Goal: Find specific page/section: Find specific page/section

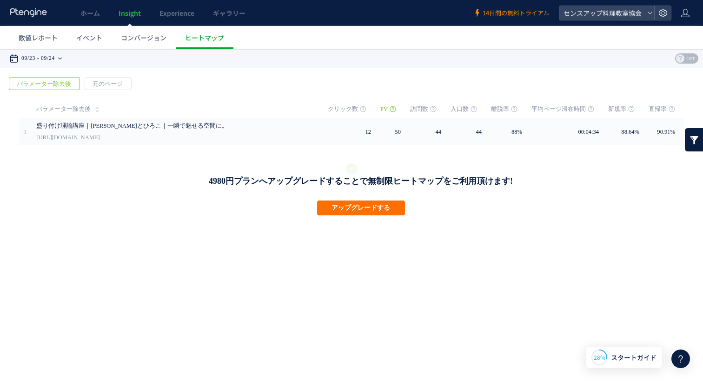
click at [55, 58] on time "09/24" at bounding box center [48, 58] width 14 height 19
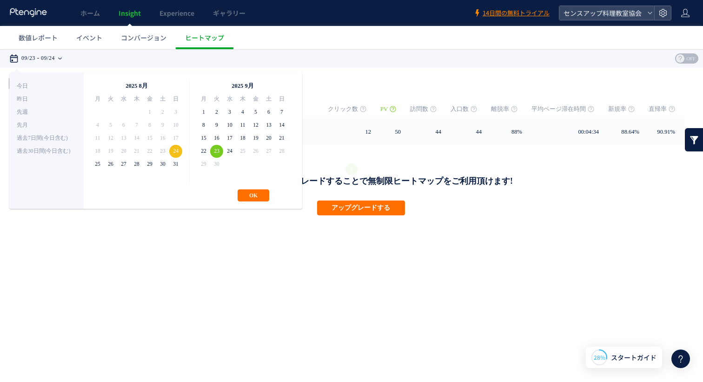
click at [242, 148] on span "25" at bounding box center [242, 151] width 13 height 13
click at [242, 150] on span "25" at bounding box center [242, 151] width 13 height 13
click at [169, 217] on html ".cls-1 { fill-rule: evenodd; } .cls-1 { fill: #ececec; } .cls-2 { fill: #929292…" at bounding box center [351, 132] width 703 height 167
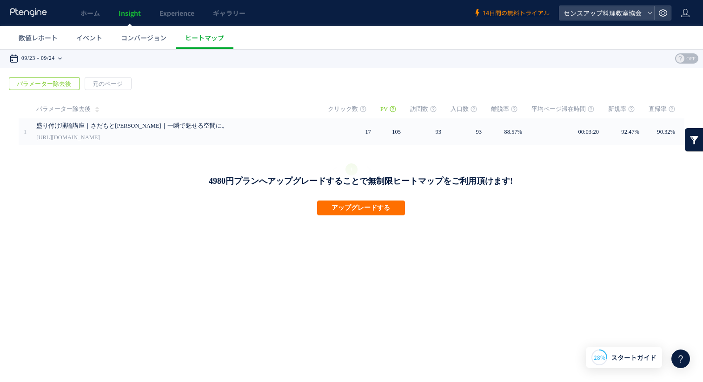
click at [68, 55] on div "09/23 09/24" at bounding box center [38, 58] width 59 height 19
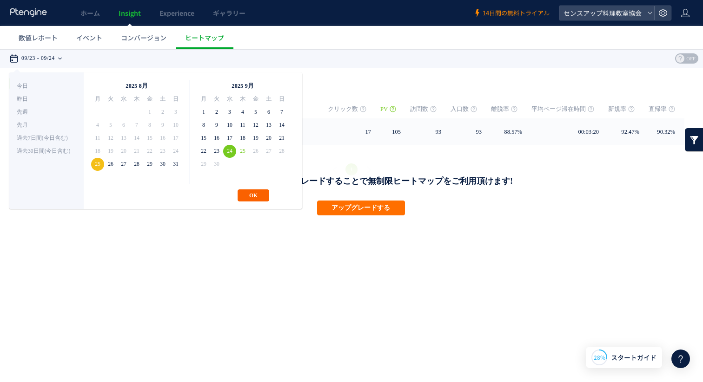
click at [254, 195] on button "OK" at bounding box center [253, 196] width 32 height 12
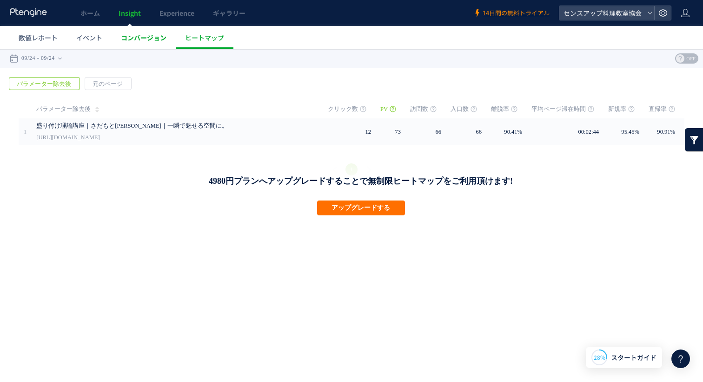
click at [142, 37] on span "コンバージョン" at bounding box center [144, 37] width 46 height 9
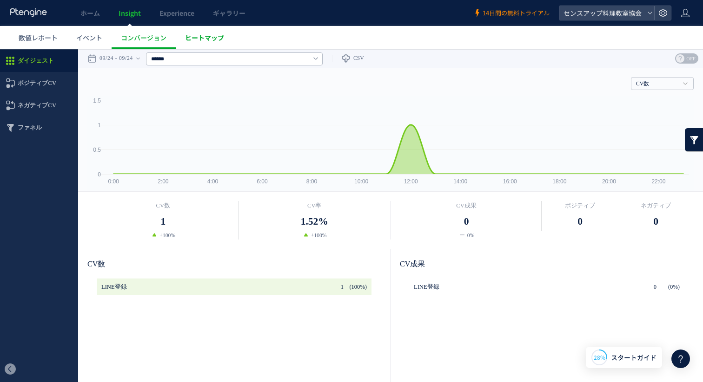
click at [220, 43] on link "ヒートマップ" at bounding box center [205, 37] width 58 height 23
